Goal: Navigation & Orientation: Find specific page/section

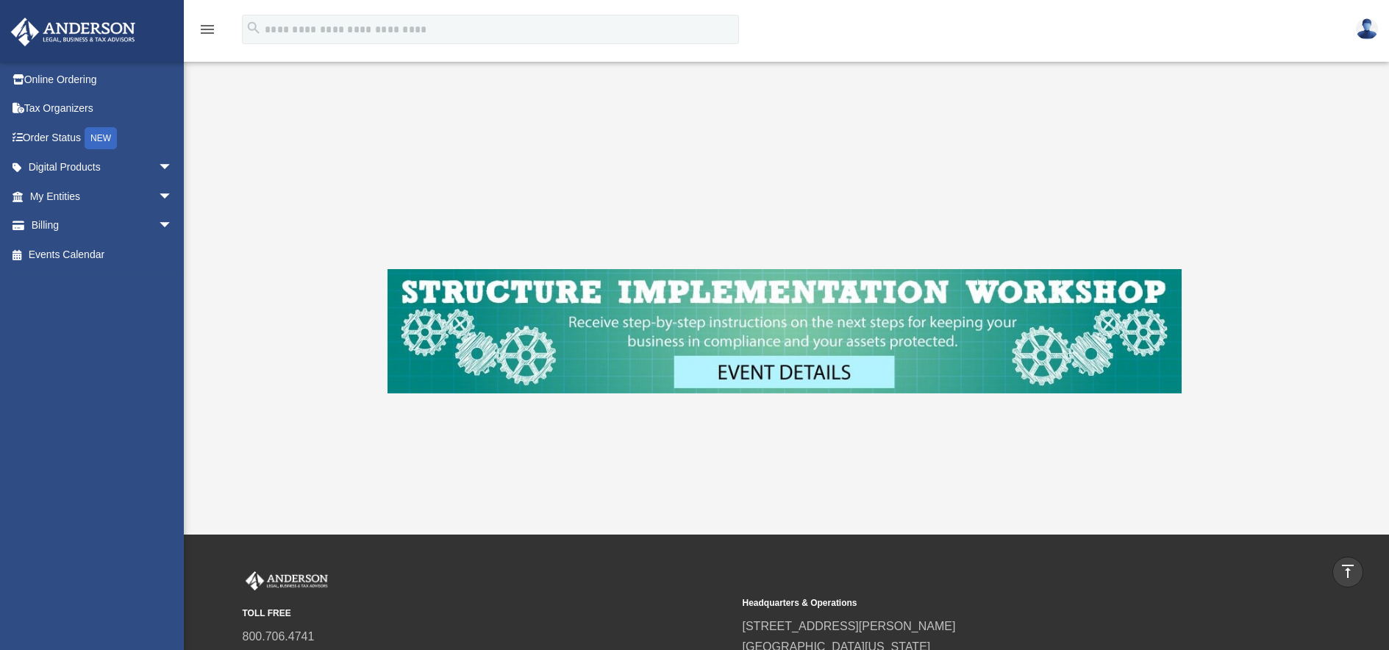
scroll to position [587, 0]
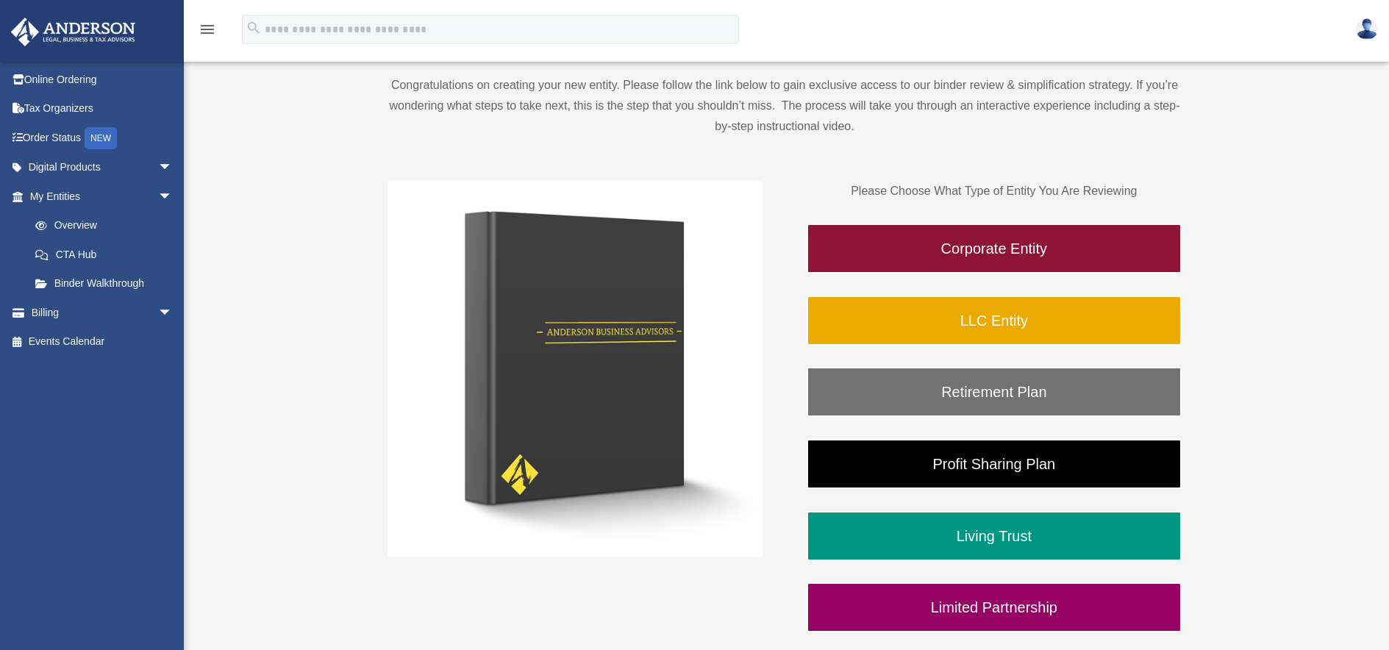
scroll to position [147, 0]
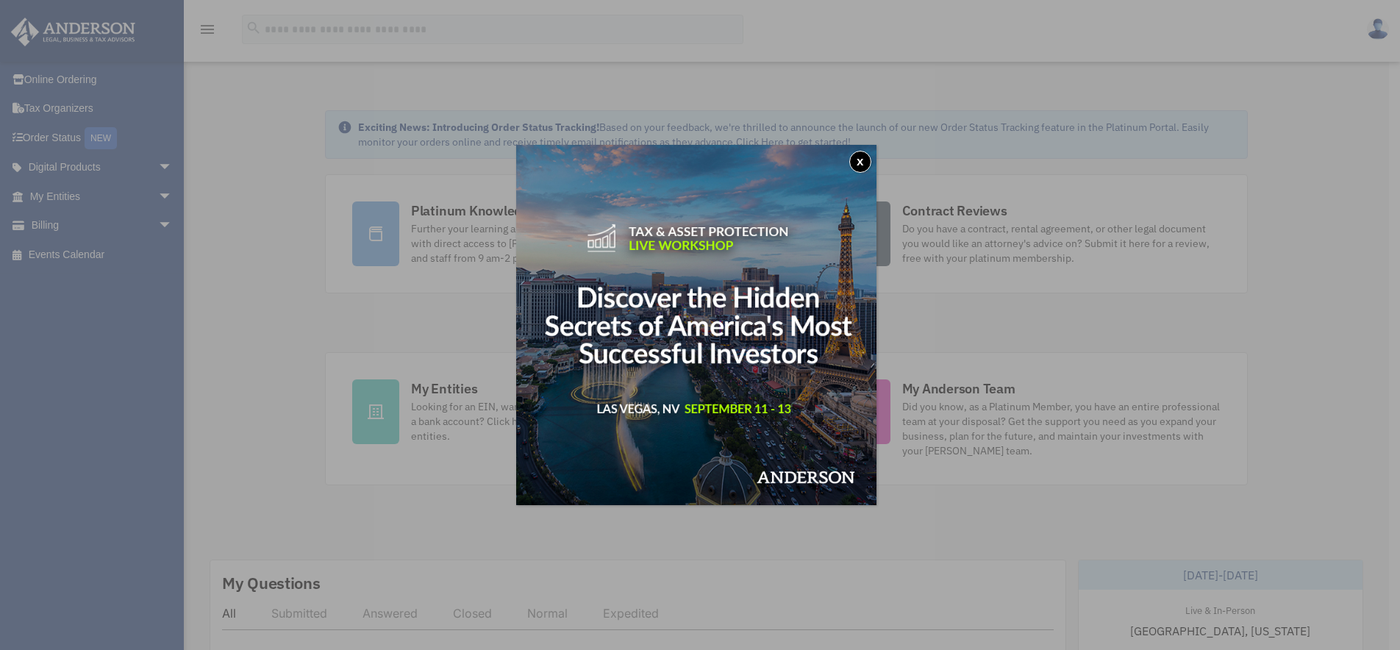
click at [867, 157] on button "x" at bounding box center [860, 162] width 22 height 22
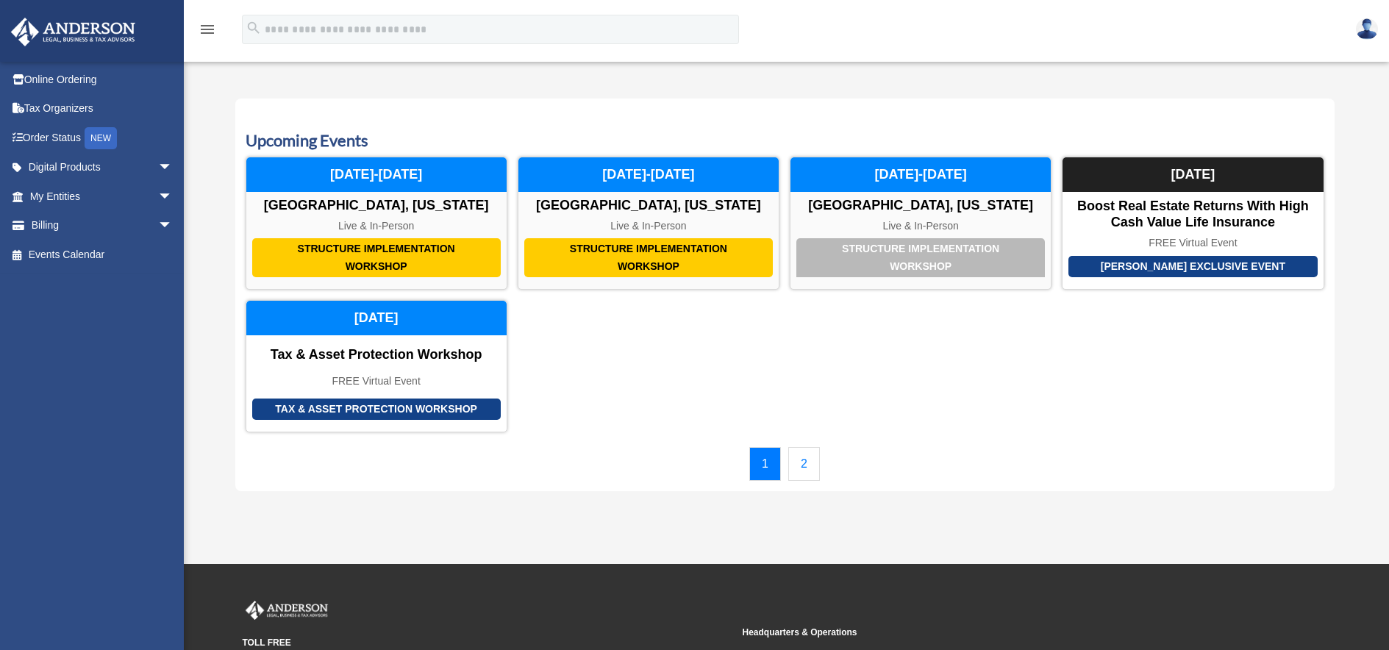
click at [782, 74] on div "Calendar date_range Published on Last updated [DATE] [DATE] by [PERSON_NAME] Ad…" at bounding box center [787, 291] width 1132 height 435
